Goal: Check status: Check status

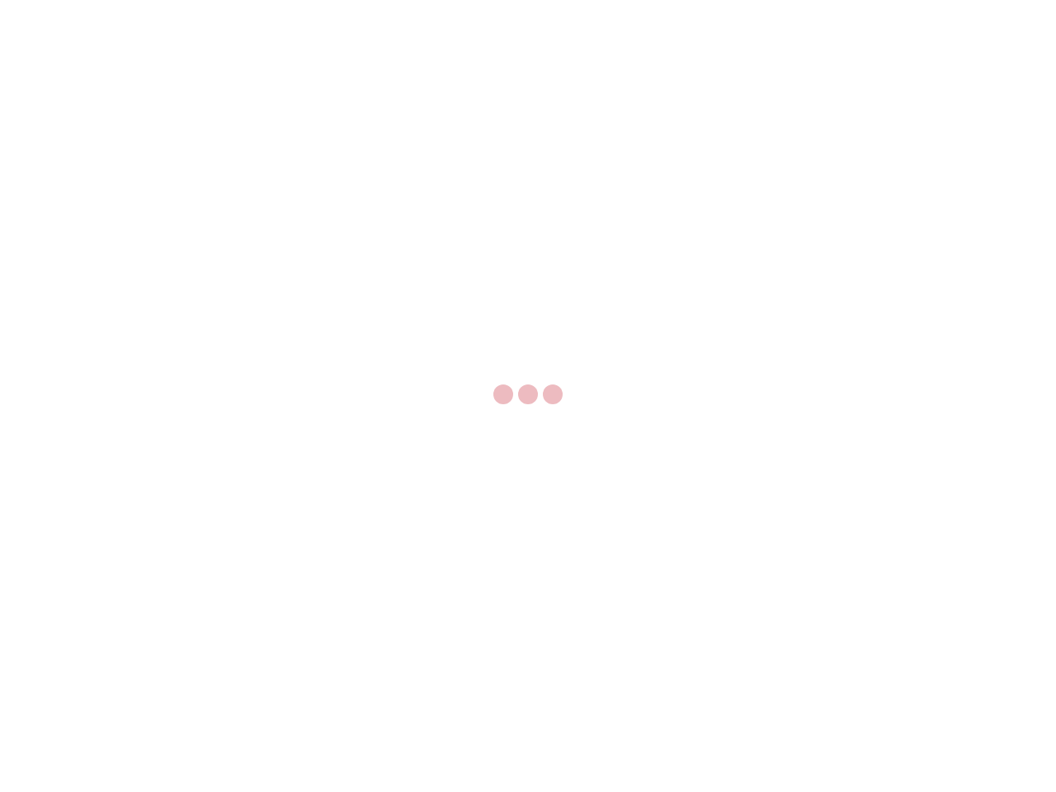
select select "US"
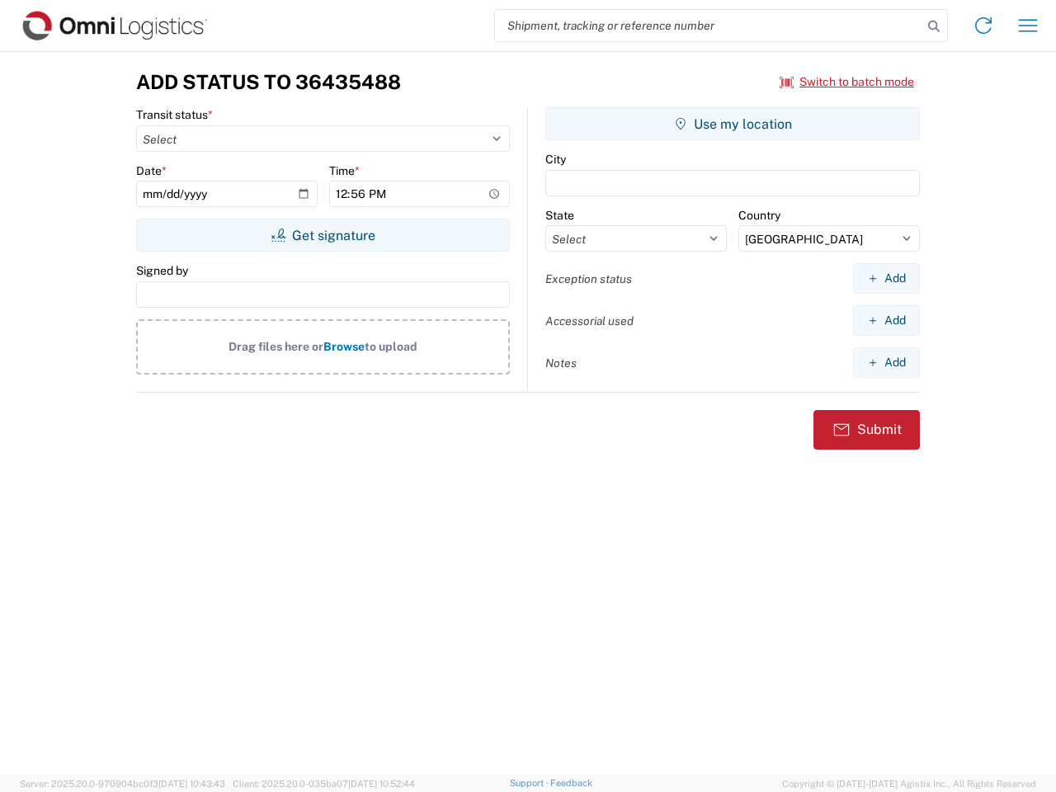
click at [709, 26] on input "search" at bounding box center [709, 25] width 428 height 31
click at [934, 26] on icon at bounding box center [934, 26] width 23 height 23
click at [984, 26] on icon at bounding box center [984, 25] width 26 height 26
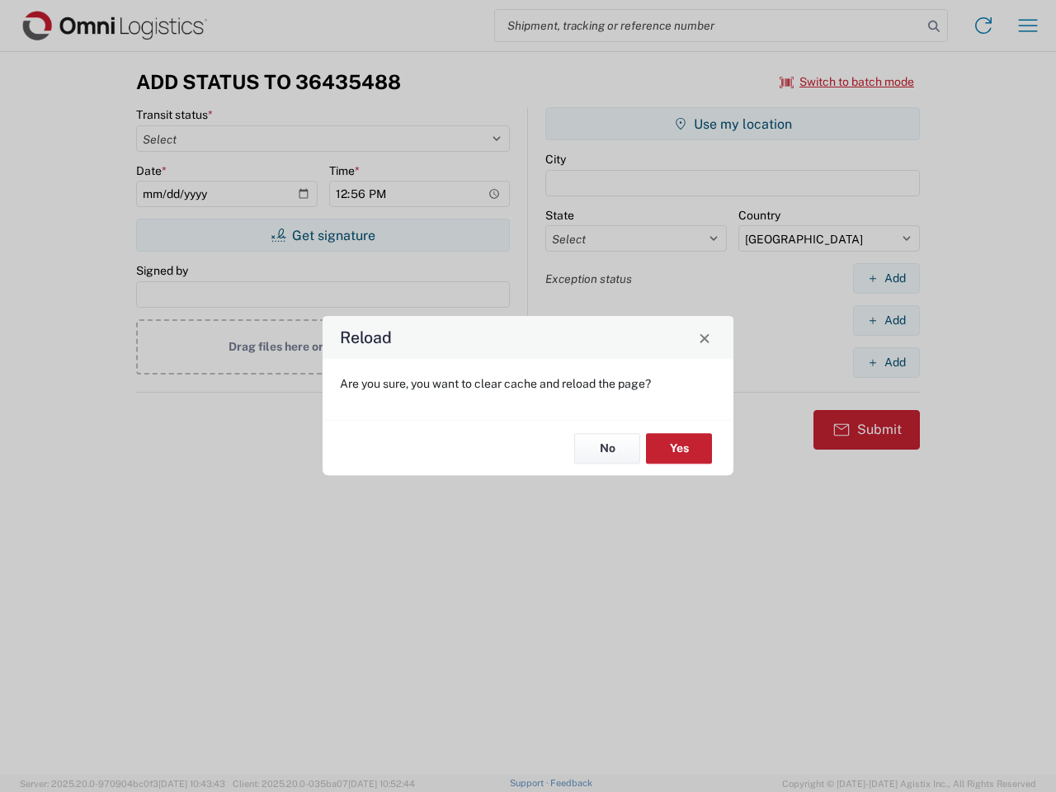
click at [1028, 26] on div "Reload Are you sure, you want to clear cache and reload the page? No Yes" at bounding box center [528, 396] width 1056 height 792
click at [848, 82] on div "Reload Are you sure, you want to clear cache and reload the page? No Yes" at bounding box center [528, 396] width 1056 height 792
click at [323, 235] on div "Reload Are you sure, you want to clear cache and reload the page? No Yes" at bounding box center [528, 396] width 1056 height 792
click at [733, 124] on div "Reload Are you sure, you want to clear cache and reload the page? No Yes" at bounding box center [528, 396] width 1056 height 792
click at [886, 278] on div "Reload Are you sure, you want to clear cache and reload the page? No Yes" at bounding box center [528, 396] width 1056 height 792
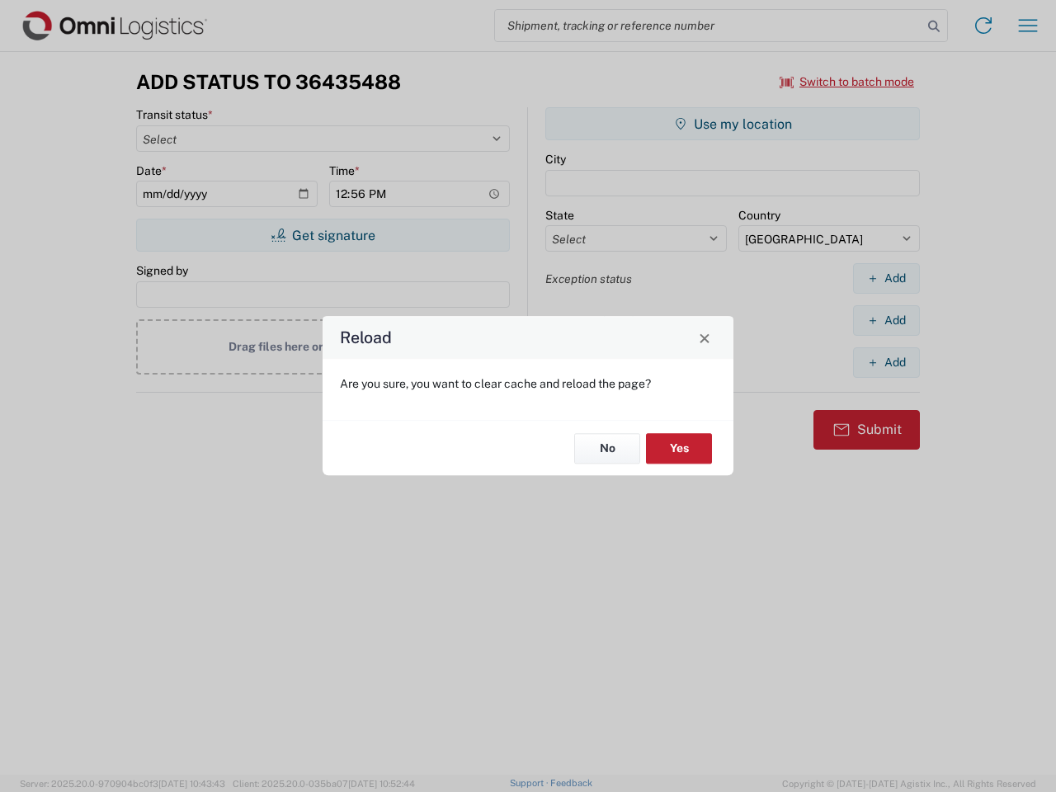
click at [886, 320] on div "Reload Are you sure, you want to clear cache and reload the page? No Yes" at bounding box center [528, 396] width 1056 height 792
click at [886, 362] on div "Reload Are you sure, you want to clear cache and reload the page? No Yes" at bounding box center [528, 396] width 1056 height 792
